Goal: Transaction & Acquisition: Purchase product/service

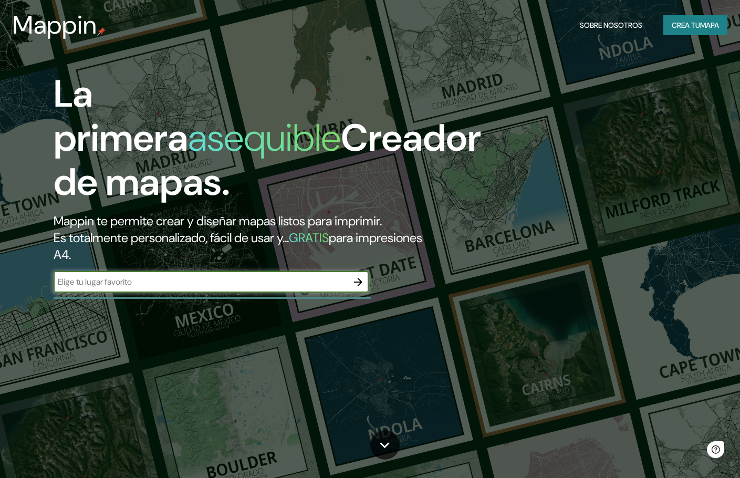
click at [214, 284] on input "text" at bounding box center [201, 282] width 294 height 12
type input "[GEOGRAPHIC_DATA]"
click at [361, 280] on icon "button" at bounding box center [358, 282] width 13 height 13
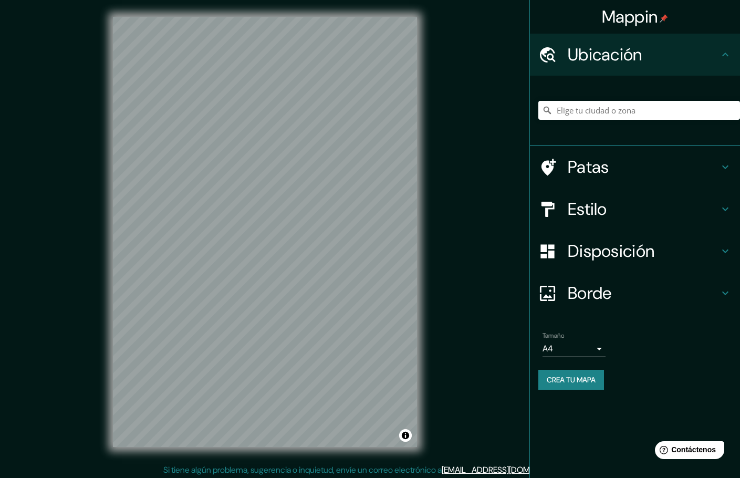
click at [618, 97] on div at bounding box center [639, 110] width 202 height 53
click at [616, 126] on div at bounding box center [639, 110] width 202 height 53
click at [616, 103] on input "Elige tu ciudad o zona" at bounding box center [639, 110] width 202 height 19
click at [581, 107] on input "Elige tu ciudad o zona" at bounding box center [639, 110] width 202 height 19
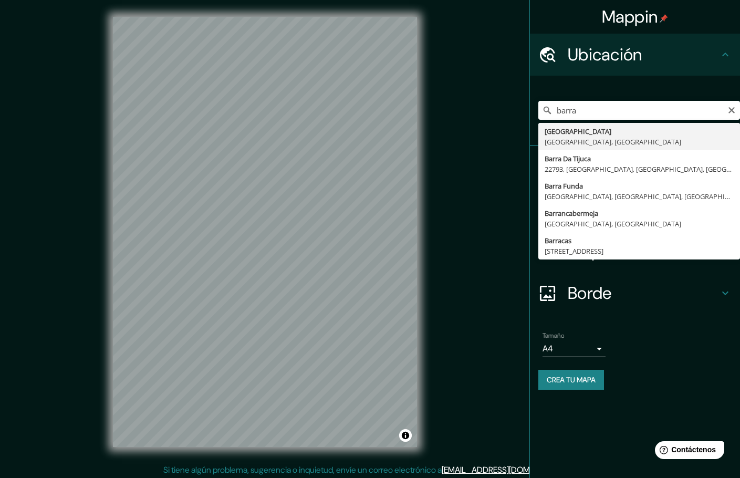
type input "[GEOGRAPHIC_DATA], [GEOGRAPHIC_DATA], [GEOGRAPHIC_DATA]"
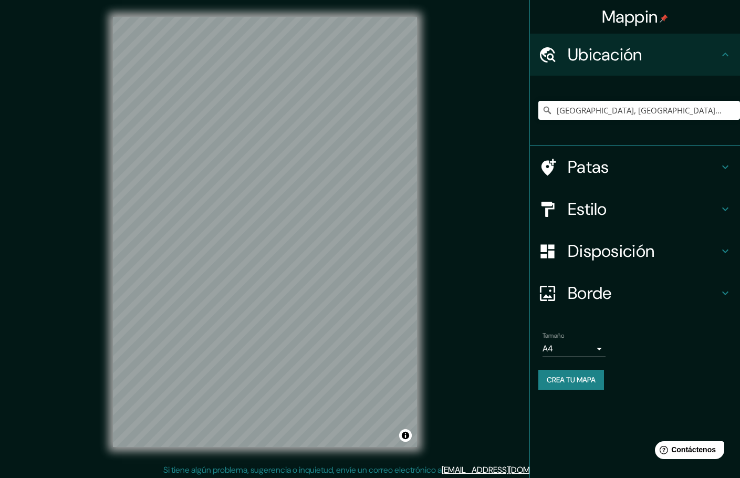
click at [626, 175] on h4 "Patas" at bounding box center [643, 166] width 151 height 21
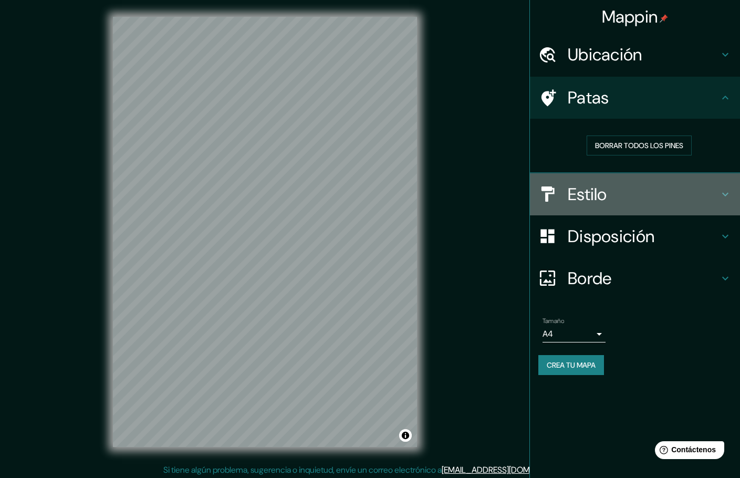
click at [614, 192] on h4 "Estilo" at bounding box center [643, 194] width 151 height 21
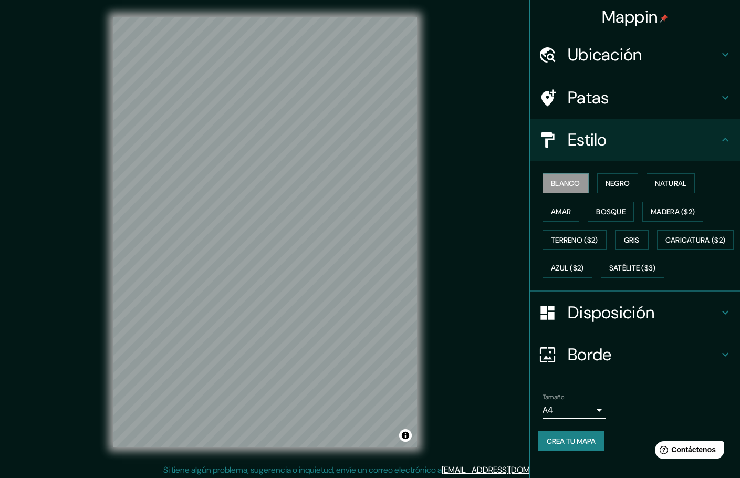
click at [608, 196] on div "Blanco Negro Natural [PERSON_NAME] ($2) Terreno ($2) Gris Caricatura ($2) Azul …" at bounding box center [639, 225] width 202 height 113
click at [609, 189] on font "Negro" at bounding box center [617, 183] width 25 height 14
click at [658, 182] on font "Natural" at bounding box center [671, 183] width 32 height 9
click at [566, 202] on button "Amar" at bounding box center [560, 212] width 37 height 20
click at [596, 208] on font "Bosque" at bounding box center [610, 211] width 29 height 9
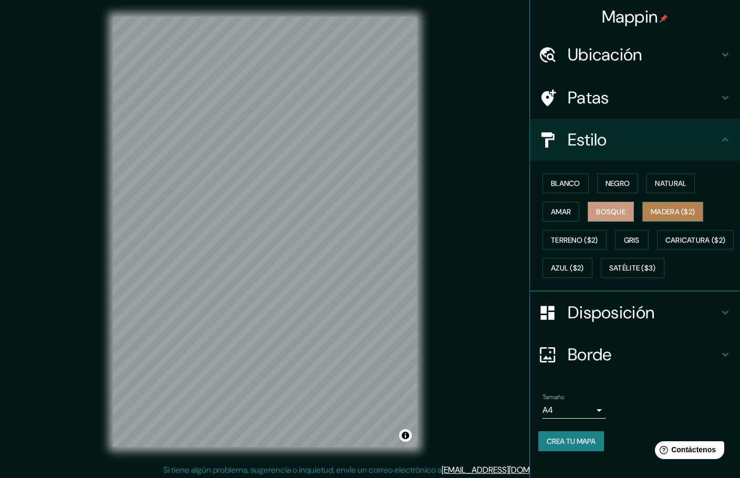
click at [671, 216] on font "Madera ($2)" at bounding box center [673, 212] width 44 height 14
click at [582, 235] on font "Terreno ($2)" at bounding box center [574, 239] width 47 height 9
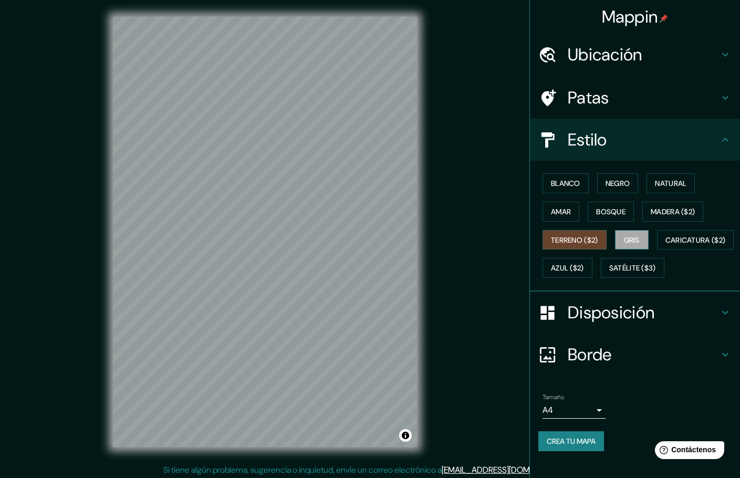
click at [625, 233] on font "Gris" at bounding box center [632, 240] width 16 height 14
click at [665, 245] on font "Caricatura ($2)" at bounding box center [695, 239] width 60 height 9
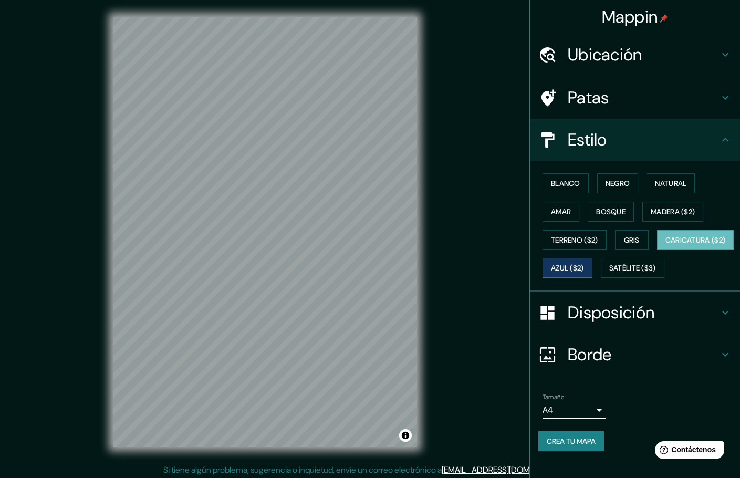
click at [584, 264] on font "Azul ($2)" at bounding box center [567, 268] width 33 height 9
click at [609, 275] on font "Satélite ($3)" at bounding box center [632, 268] width 47 height 14
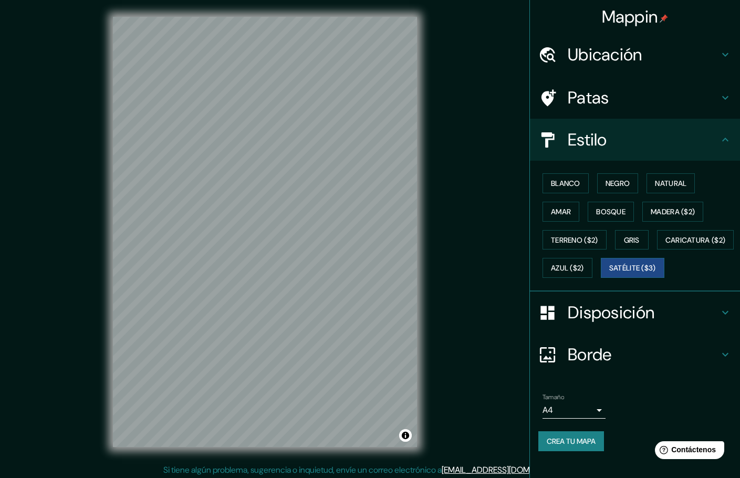
scroll to position [14, 0]
click at [626, 323] on font "Disposición" at bounding box center [611, 312] width 87 height 22
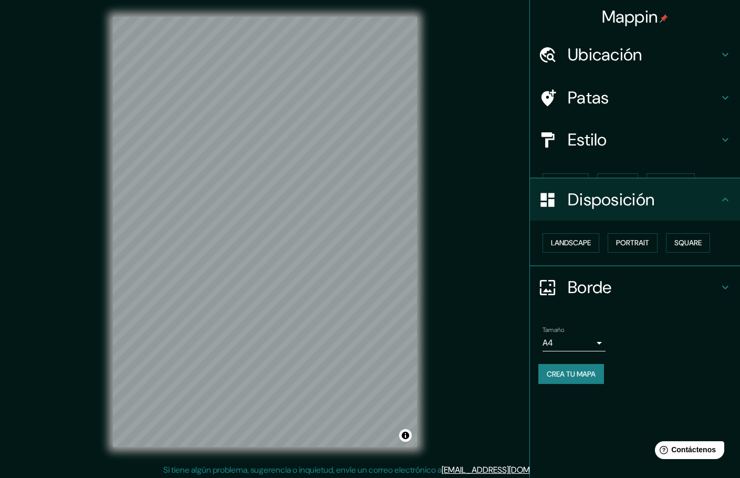
scroll to position [0, 0]
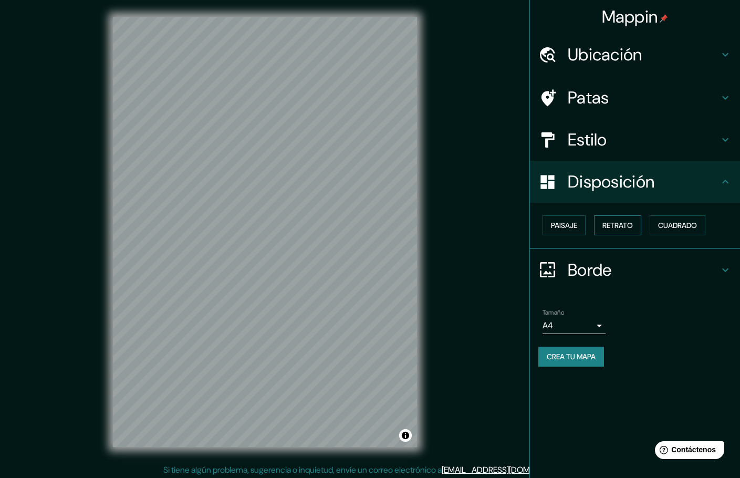
click at [615, 224] on font "Retrato" at bounding box center [617, 225] width 30 height 9
click at [664, 225] on font "Cuadrado" at bounding box center [677, 225] width 39 height 9
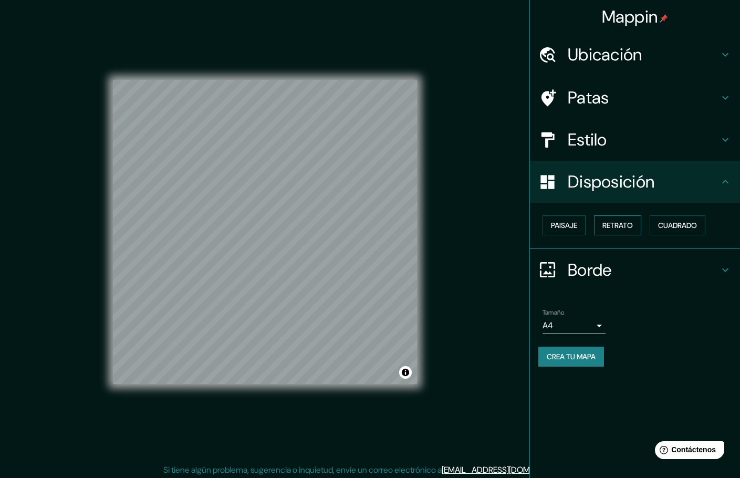
click at [623, 222] on font "Retrato" at bounding box center [617, 225] width 30 height 9
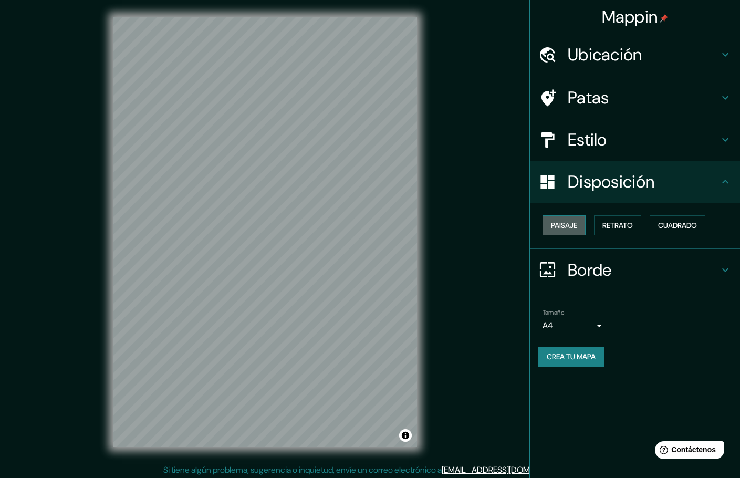
click at [580, 223] on button "Paisaje" at bounding box center [563, 225] width 43 height 20
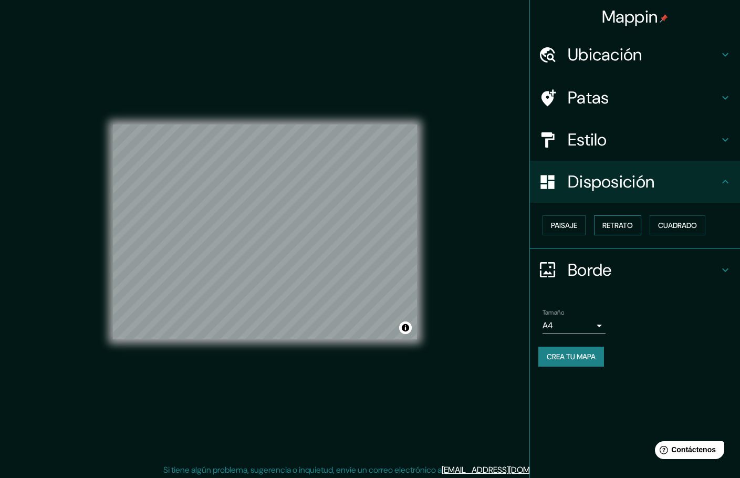
click at [620, 221] on font "Retrato" at bounding box center [617, 225] width 30 height 9
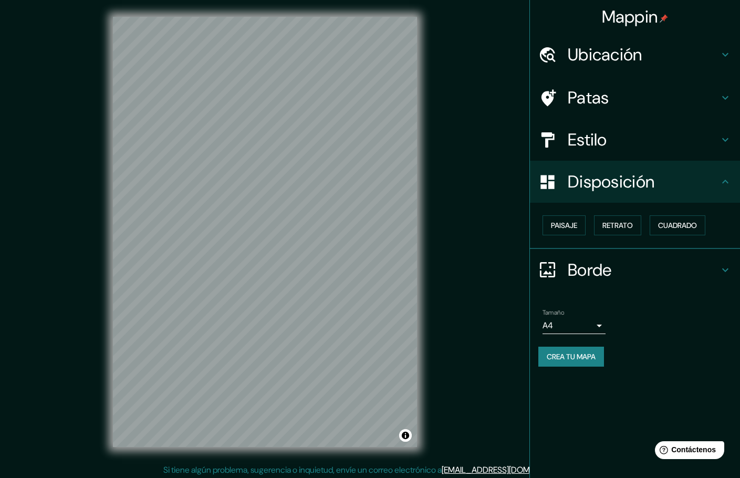
click at [613, 139] on h4 "Estilo" at bounding box center [643, 139] width 151 height 21
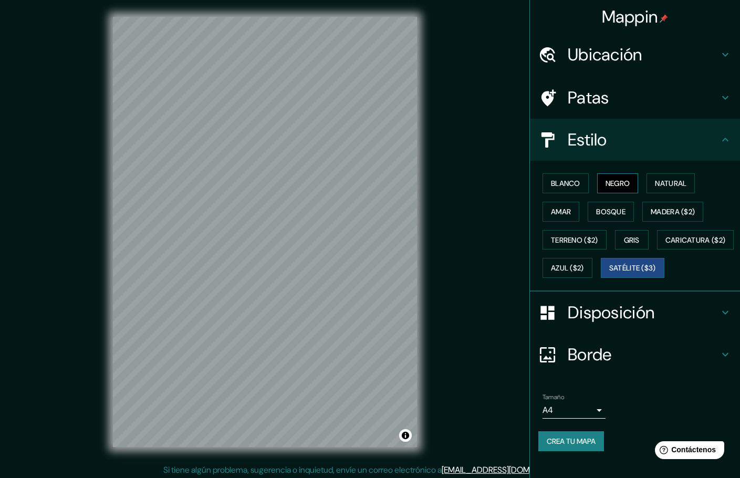
click at [623, 181] on font "Negro" at bounding box center [617, 183] width 25 height 9
click at [559, 179] on font "Blanco" at bounding box center [565, 183] width 29 height 9
